Goal: Use online tool/utility: Utilize a website feature to perform a specific function

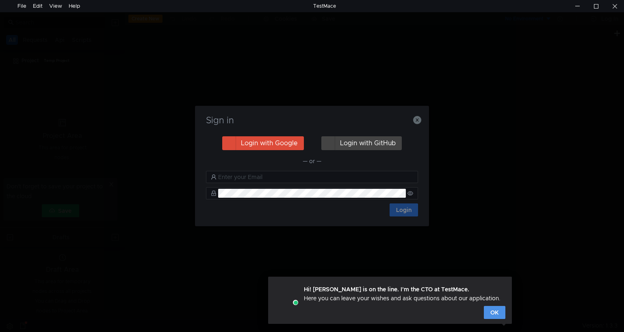
click at [498, 312] on button "OK" at bounding box center [495, 312] width 22 height 13
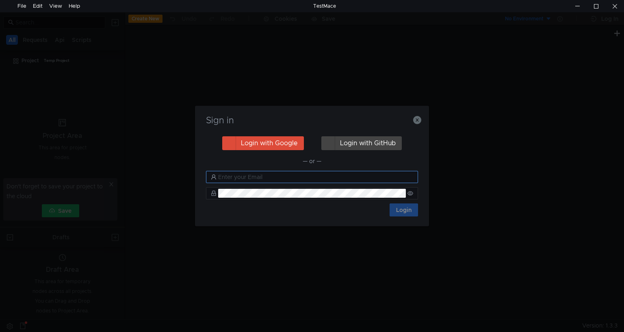
click at [258, 175] on input "text" at bounding box center [315, 176] width 195 height 9
click at [417, 122] on icon "button" at bounding box center [417, 120] width 8 height 8
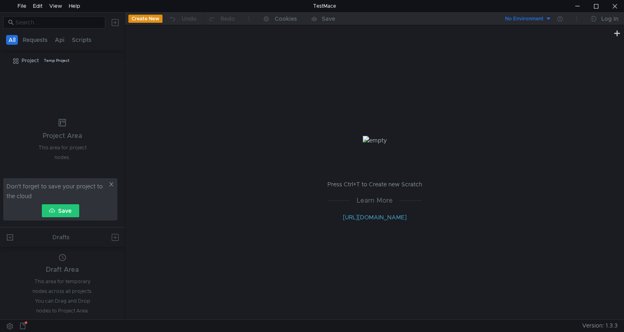
click at [112, 183] on icon at bounding box center [111, 184] width 4 height 4
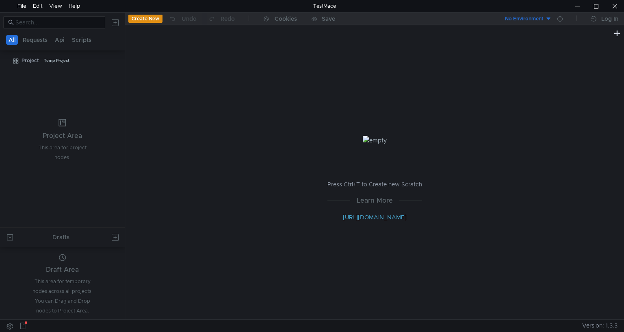
click at [527, 17] on div "No Environment" at bounding box center [524, 19] width 39 height 8
click at [518, 36] on li "No Environment" at bounding box center [523, 35] width 56 height 13
click at [471, 68] on div "Press Ctrl+T to Create new Scratch Learn More [URL][DOMAIN_NAME]" at bounding box center [374, 178] width 499 height 281
click at [149, 17] on button "Create New" at bounding box center [145, 19] width 34 height 8
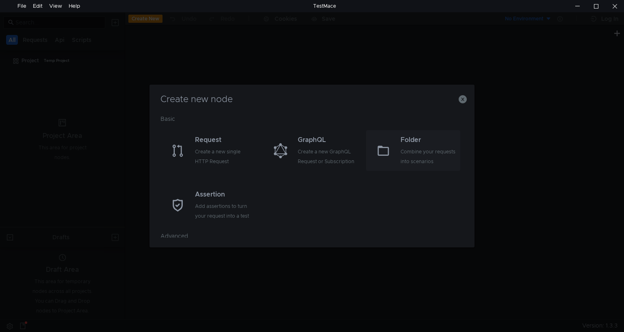
click at [449, 139] on div "Folder" at bounding box center [430, 140] width 58 height 10
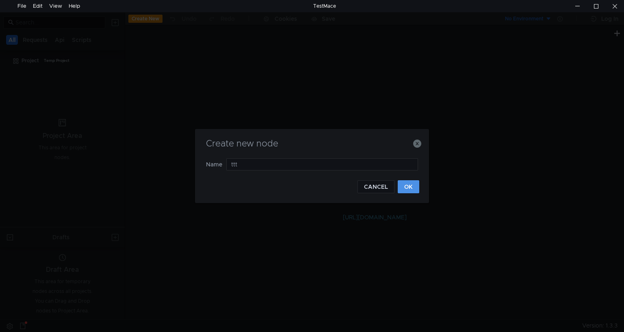
type input "ttt"
click at [407, 185] on button "OK" at bounding box center [409, 186] width 22 height 13
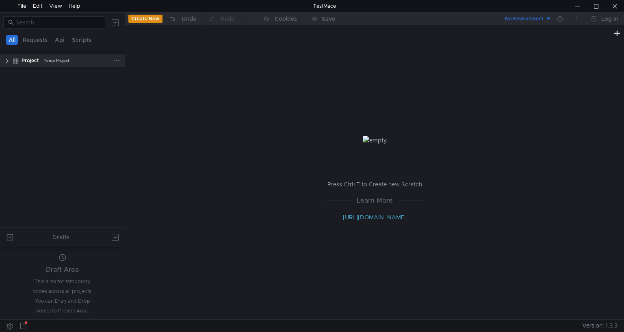
click at [9, 59] on clr-icon at bounding box center [7, 61] width 7 height 7
click at [35, 68] on div "ttt" at bounding box center [64, 73] width 76 height 12
click at [112, 25] on button at bounding box center [115, 22] width 13 height 13
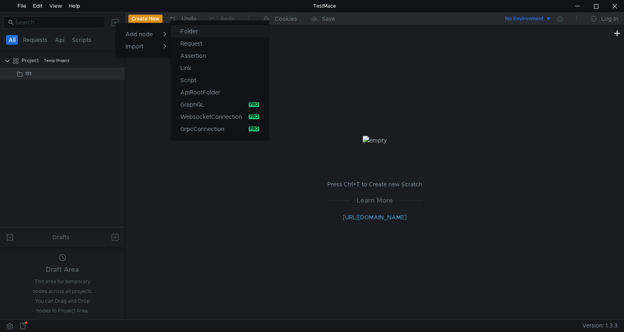
click at [205, 26] on button "Folder" at bounding box center [220, 31] width 98 height 12
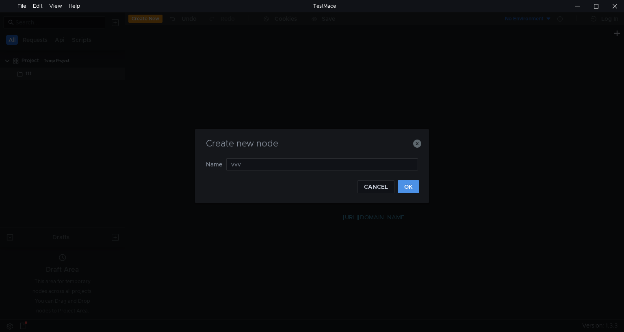
type input "vvv"
click at [400, 180] on button "OK" at bounding box center [409, 186] width 22 height 13
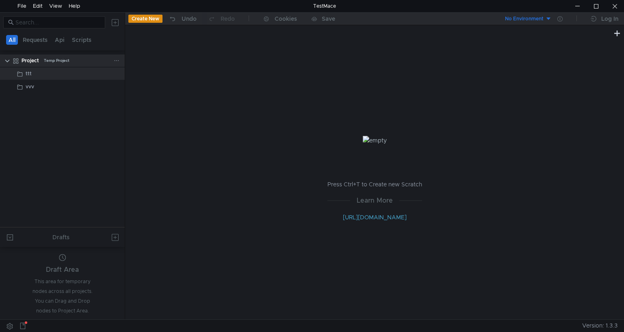
click at [114, 59] on icon at bounding box center [117, 61] width 6 height 6
click at [172, 152] on div at bounding box center [312, 166] width 624 height 332
drag, startPoint x: 52, startPoint y: 72, endPoint x: 14, endPoint y: 72, distance: 37.8
click at [14, 72] on clr-icon at bounding box center [11, 74] width 7 height 7
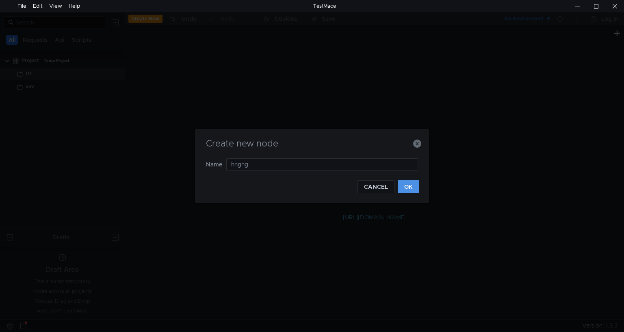
type input "hnghg"
click at [408, 186] on button "OK" at bounding box center [409, 186] width 22 height 13
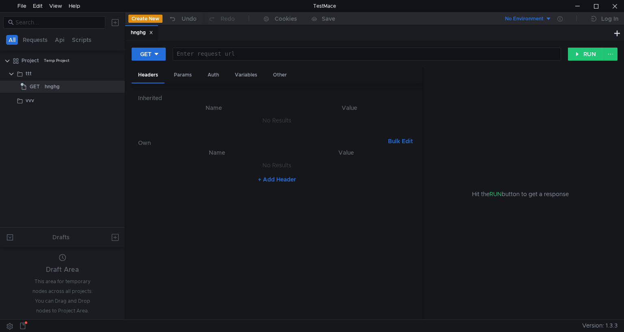
click at [204, 52] on div at bounding box center [366, 61] width 388 height 20
click at [159, 53] on icon at bounding box center [157, 54] width 6 height 6
click at [148, 83] on li "POST" at bounding box center [149, 84] width 35 height 13
click at [226, 54] on div at bounding box center [368, 61] width 384 height 20
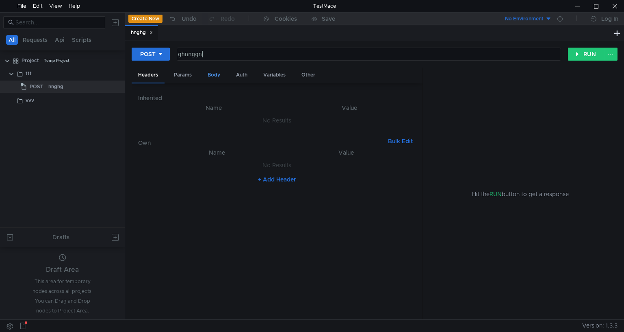
type textarea "ghnnggn"
click at [210, 71] on div "Body" at bounding box center [214, 74] width 26 height 15
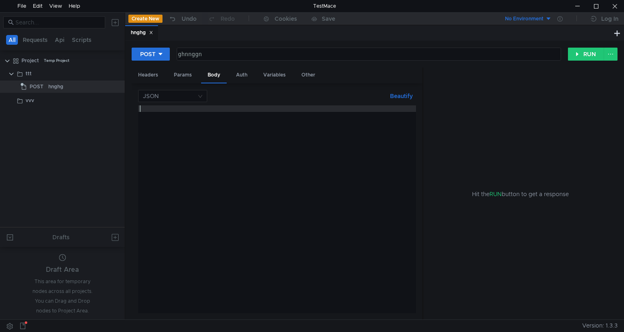
click at [213, 130] on div at bounding box center [277, 215] width 278 height 220
click at [167, 93] on input at bounding box center [170, 95] width 54 height 11
click at [271, 158] on div at bounding box center [312, 166] width 624 height 332
click at [270, 156] on div at bounding box center [277, 215] width 278 height 220
type textarea "{"
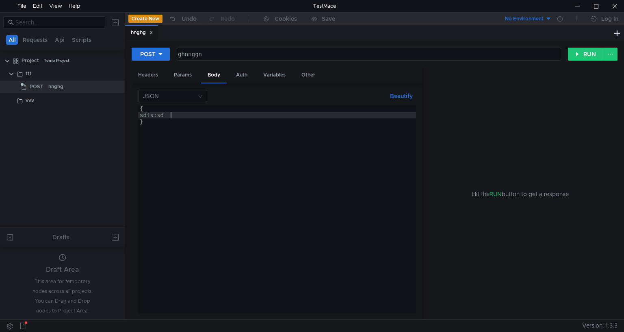
scroll to position [0, 2]
type textarea "sdfs:sdsd"
click at [578, 54] on button "RUN" at bounding box center [586, 54] width 36 height 13
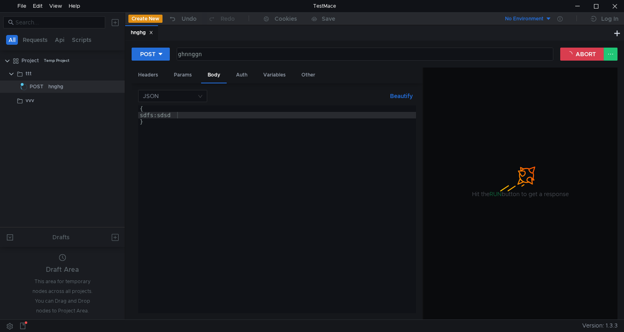
click at [240, 50] on div "ghnnggn" at bounding box center [365, 54] width 376 height 12
click at [237, 74] on div "Auth" at bounding box center [242, 74] width 24 height 15
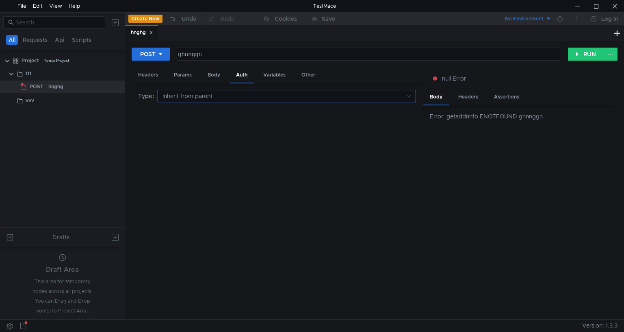
click at [205, 96] on input at bounding box center [284, 95] width 243 height 11
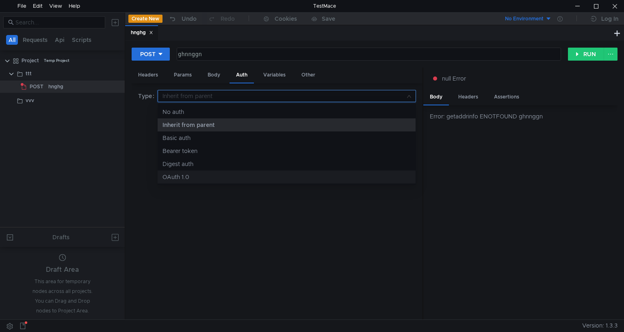
click at [444, 217] on div at bounding box center [312, 166] width 624 height 332
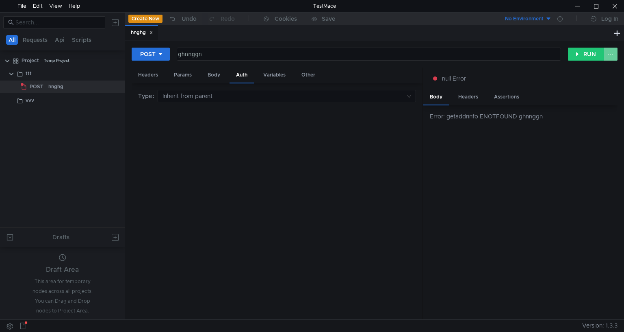
click at [611, 52] on button at bounding box center [611, 54] width 14 height 13
click at [510, 75] on div at bounding box center [312, 166] width 624 height 332
click at [205, 75] on div "Body" at bounding box center [214, 74] width 26 height 15
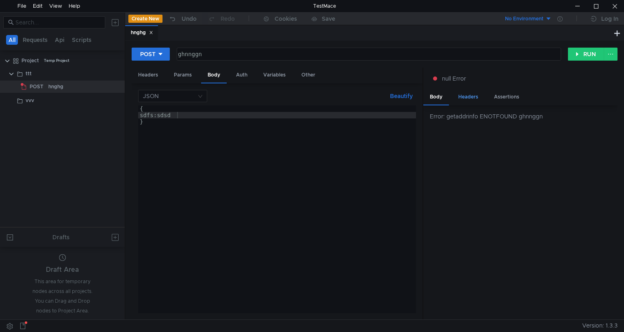
click at [475, 101] on div "Headers" at bounding box center [468, 96] width 33 height 15
click at [505, 100] on div "Assertions" at bounding box center [507, 96] width 38 height 15
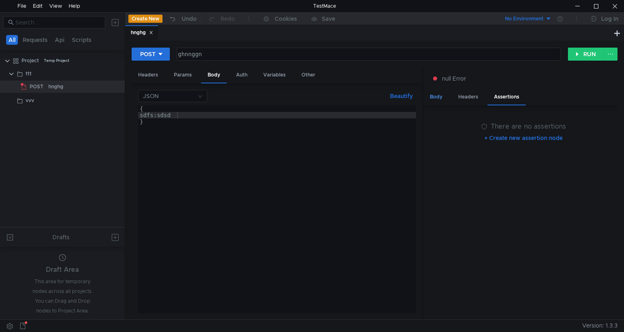
click at [437, 103] on div "Body" at bounding box center [437, 96] width 26 height 15
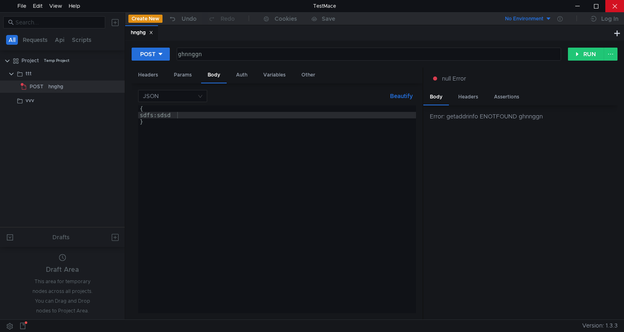
click at [617, 6] on div at bounding box center [615, 6] width 19 height 12
